Goal: Information Seeking & Learning: Learn about a topic

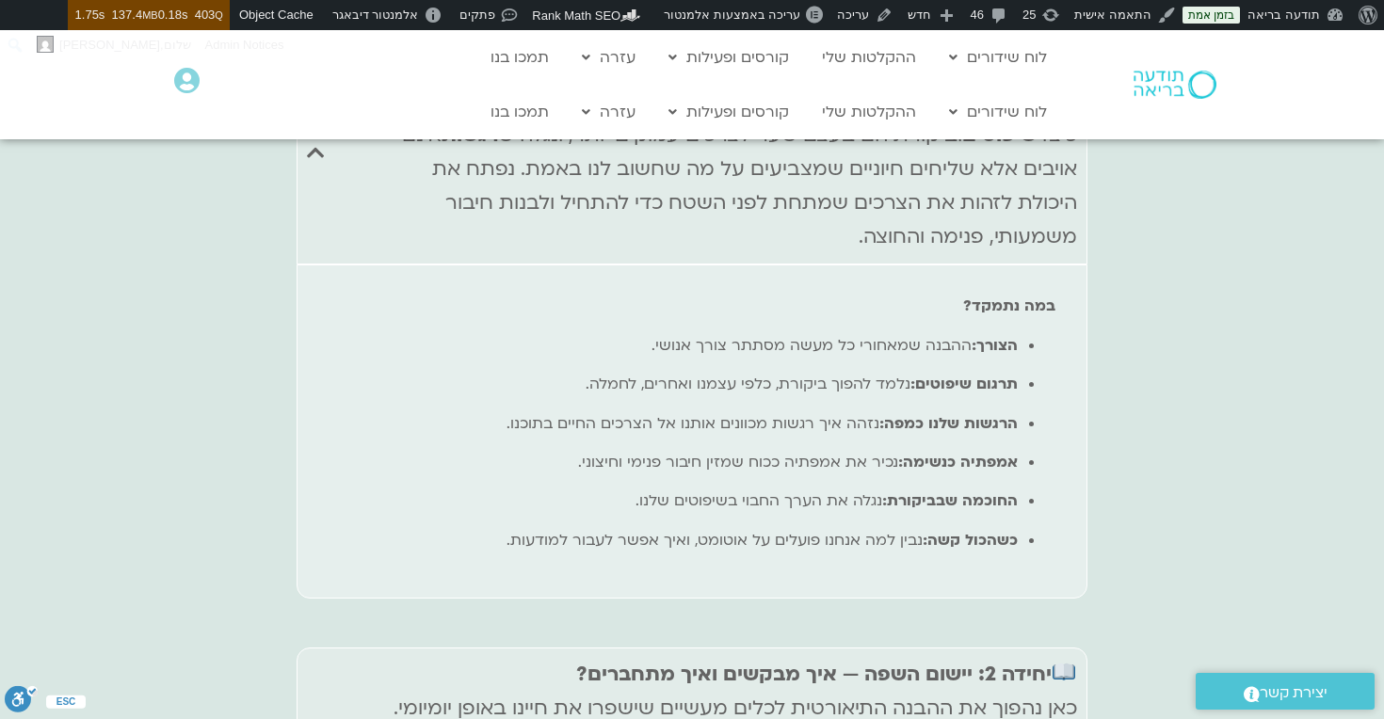
scroll to position [7212, 0]
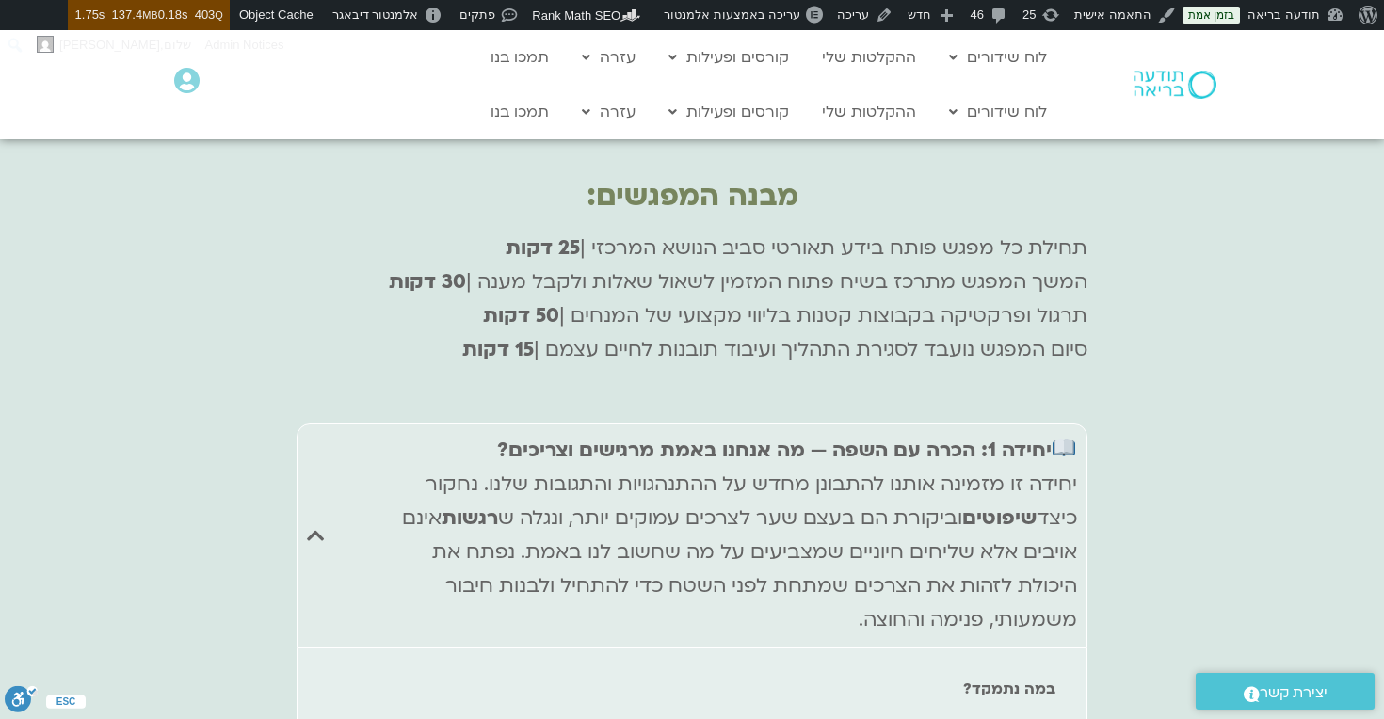
click at [1061, 437] on img "Accordion. Open links with Enter or Space, close with Escape, and navigate with…" at bounding box center [1064, 448] width 23 height 23
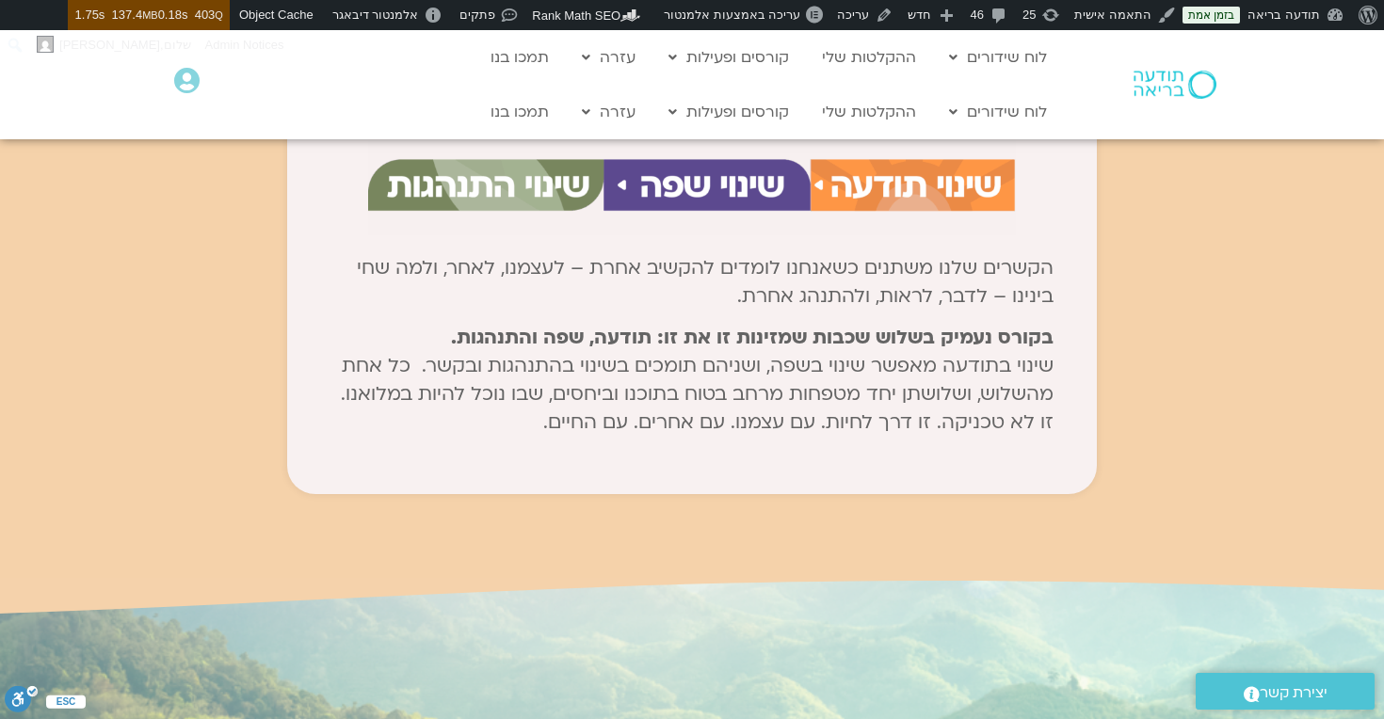
scroll to position [1366, 0]
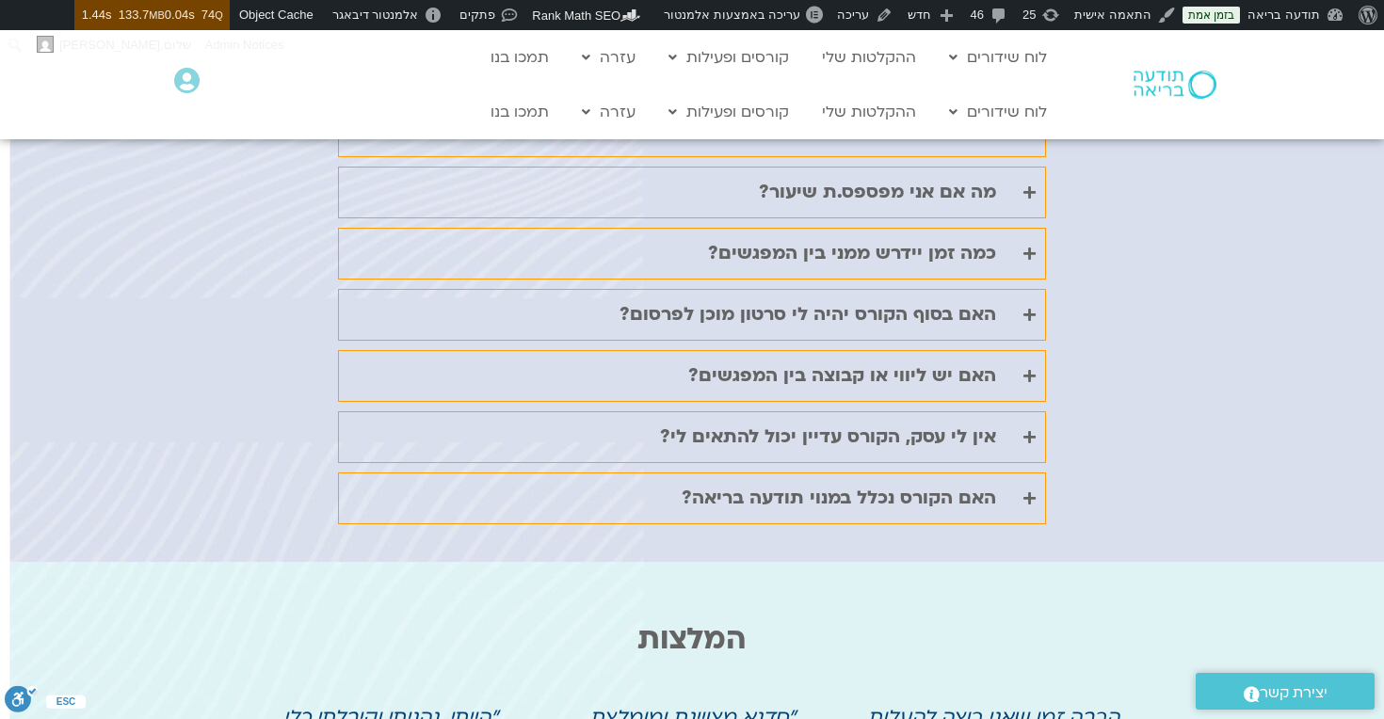
scroll to position [4737, 0]
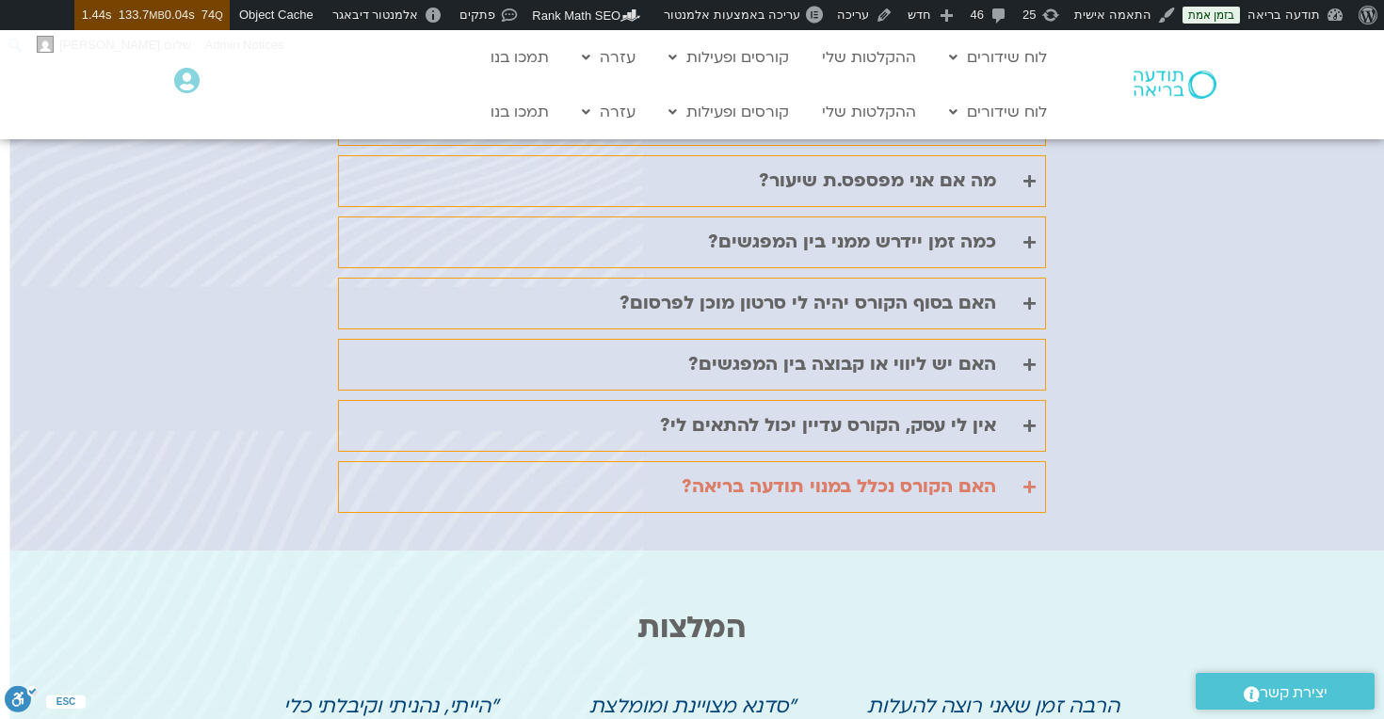
click at [782, 472] on div "האם הקורס נכלל במנוי תודעה בריאה?" at bounding box center [839, 487] width 314 height 31
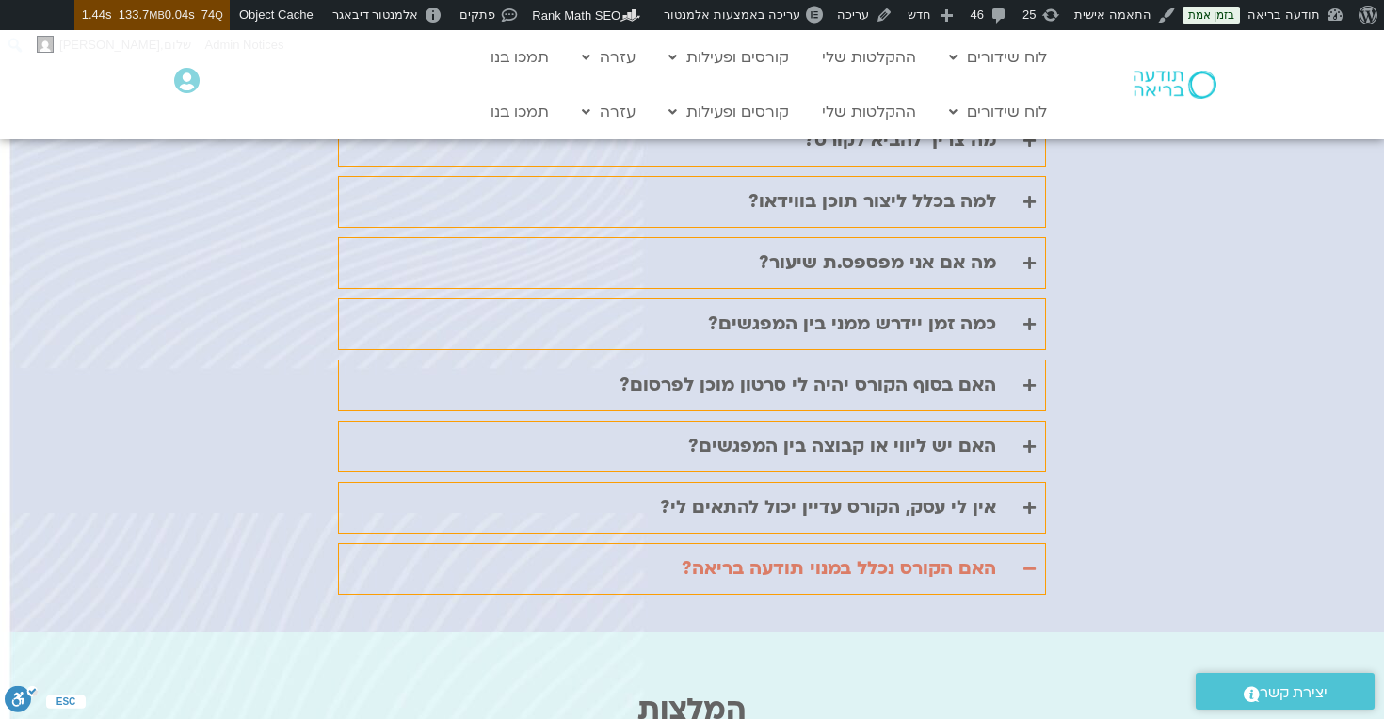
scroll to position [4560, 0]
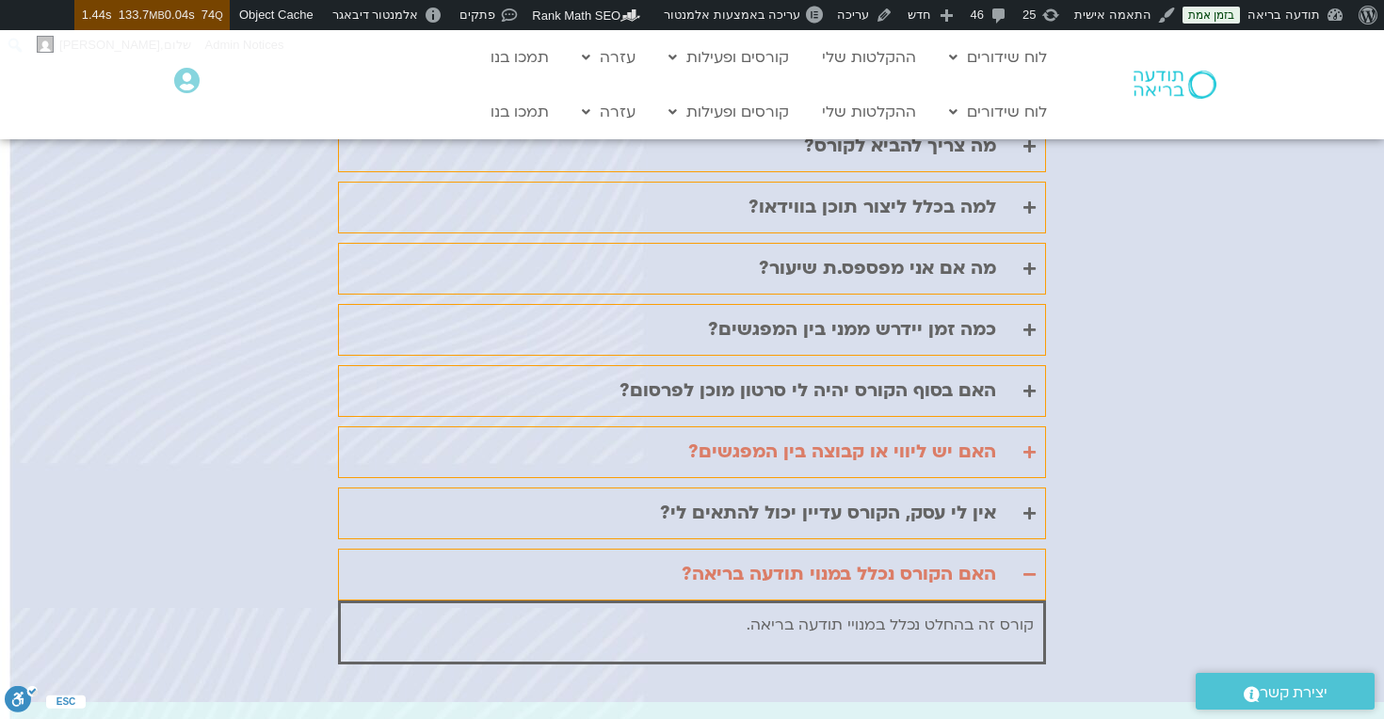
click at [789, 437] on div "האם יש ליווי או קבוצה בין המפגשים?" at bounding box center [842, 452] width 308 height 31
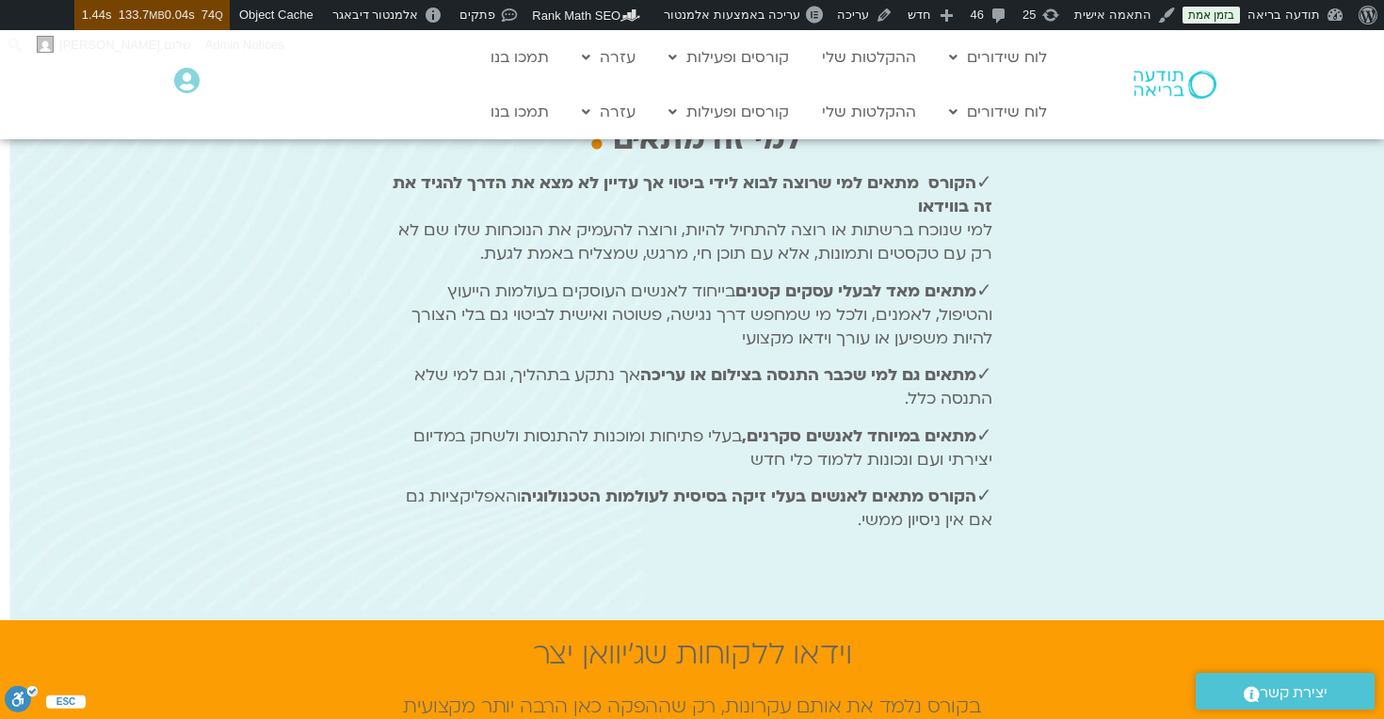
scroll to position [0, 0]
